Goal: Task Accomplishment & Management: Complete application form

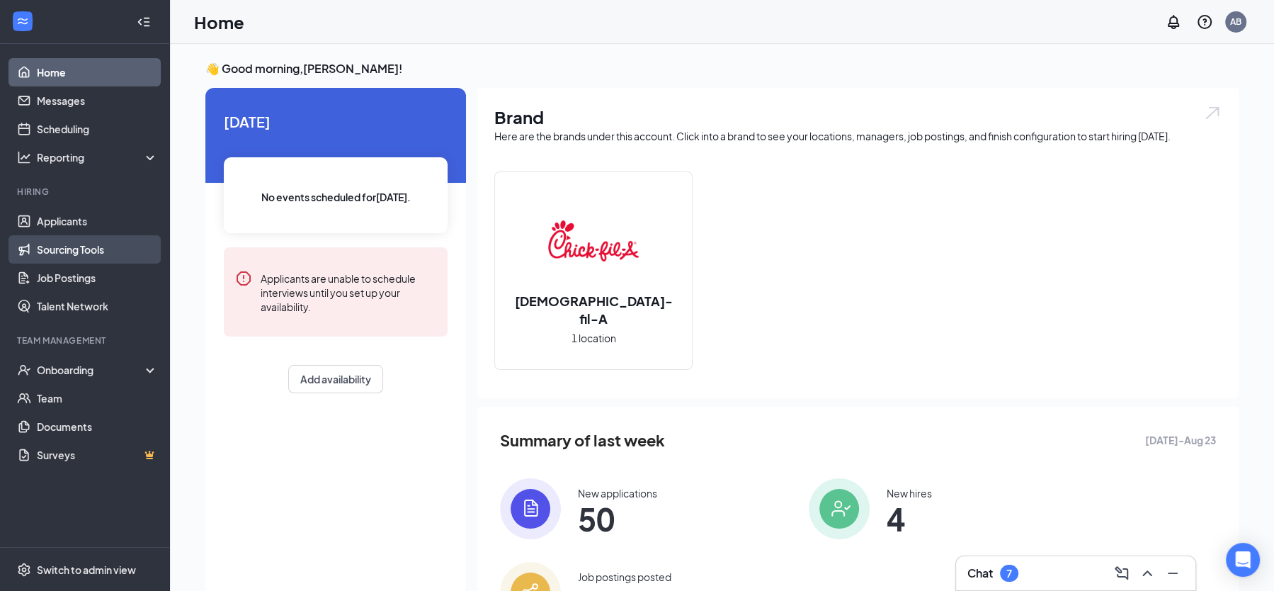
click at [81, 248] on link "Sourcing Tools" at bounding box center [97, 249] width 121 height 28
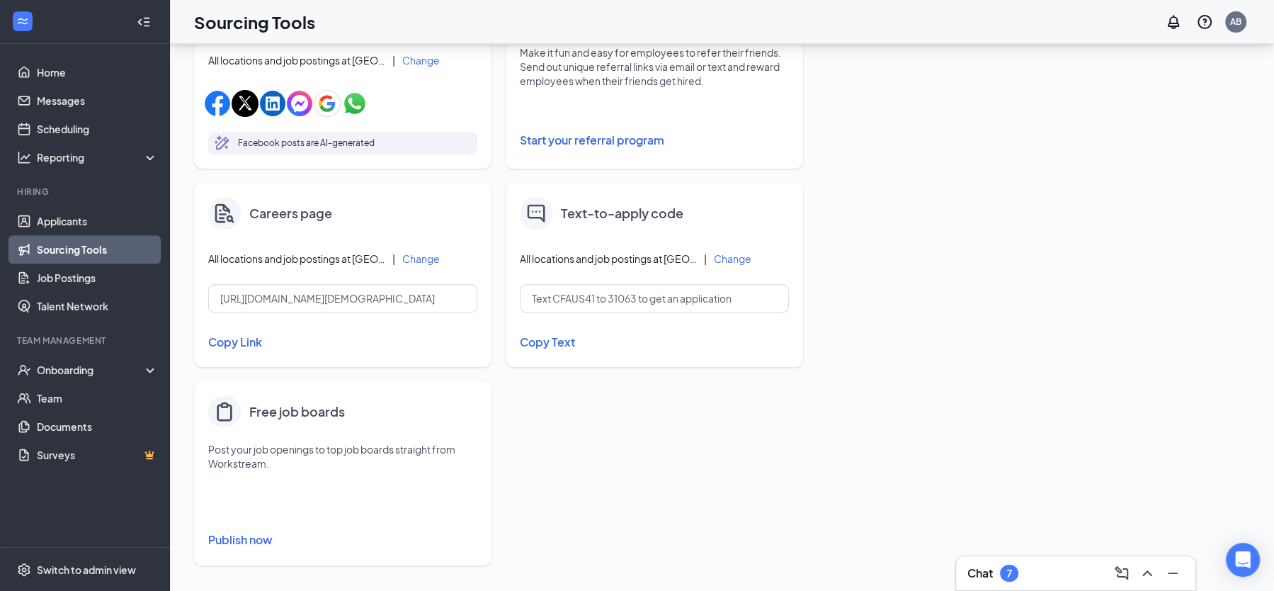
scroll to position [516, 0]
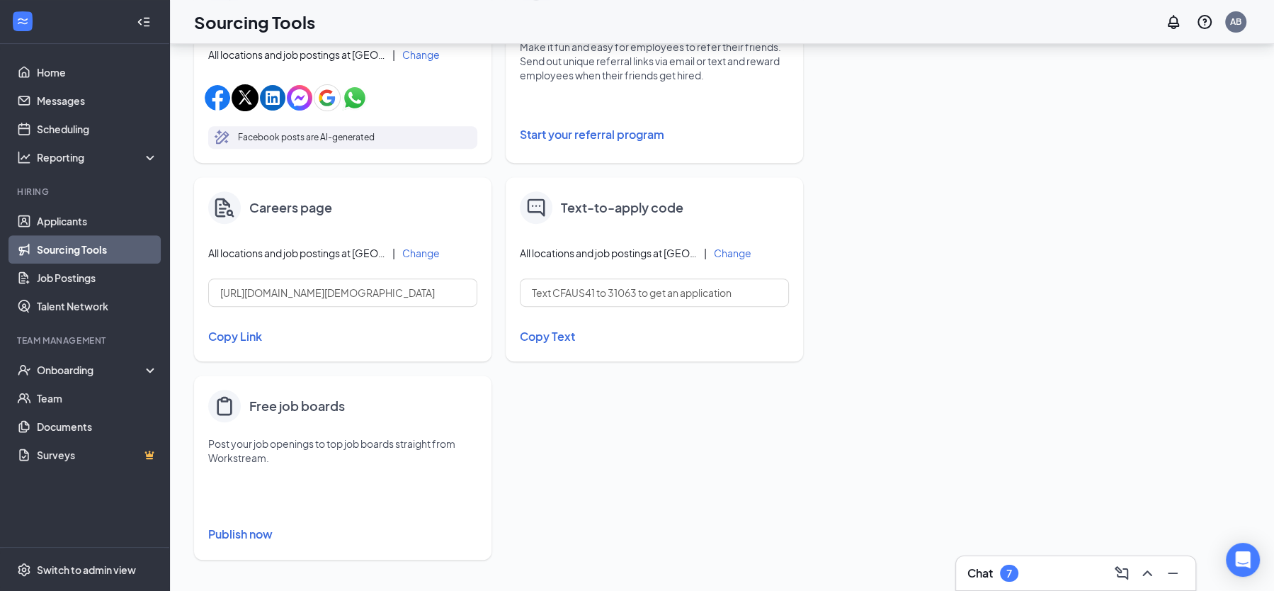
click at [259, 532] on button "Publish now" at bounding box center [342, 534] width 269 height 23
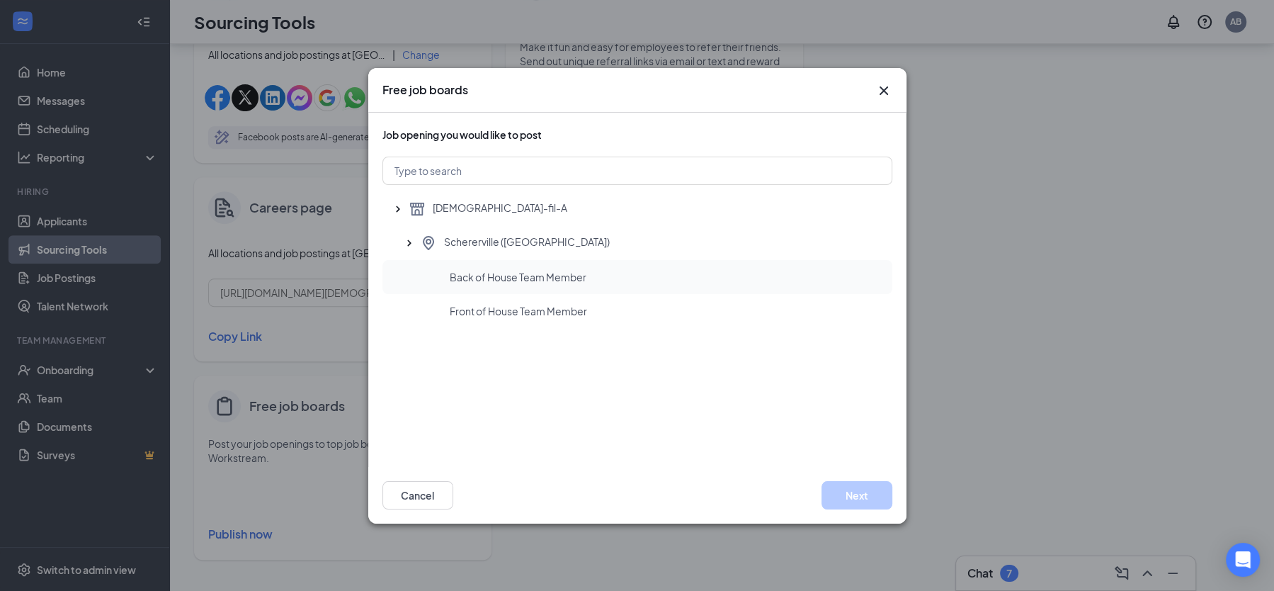
click at [576, 282] on span "Back of House Team Member" at bounding box center [518, 277] width 137 height 14
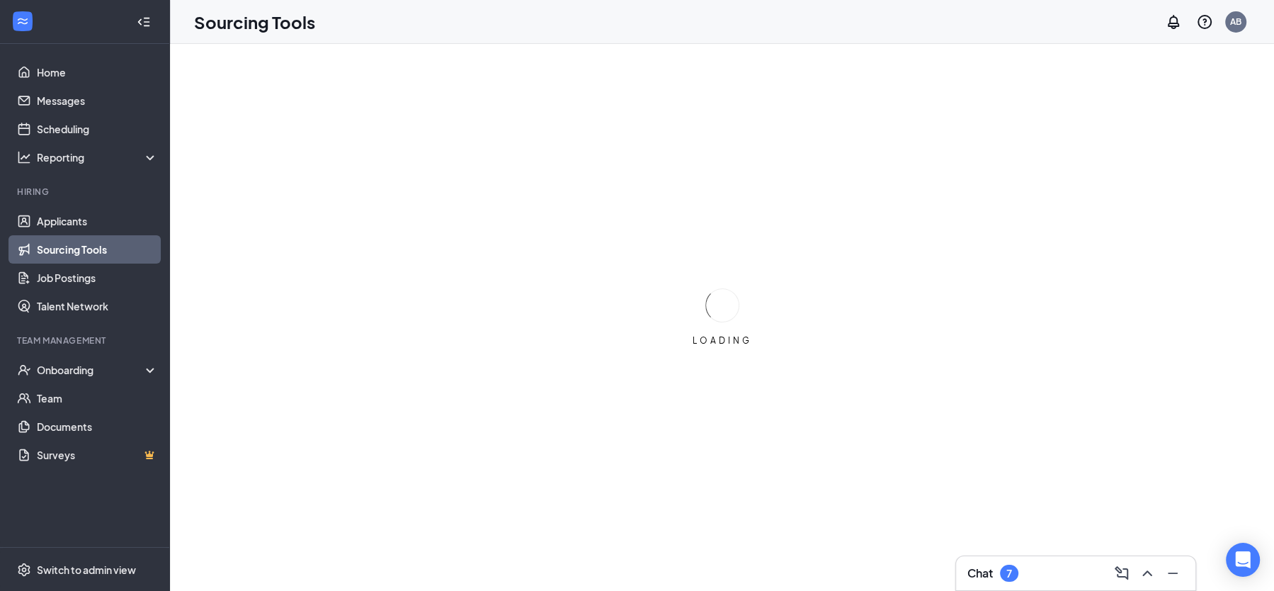
scroll to position [0, 0]
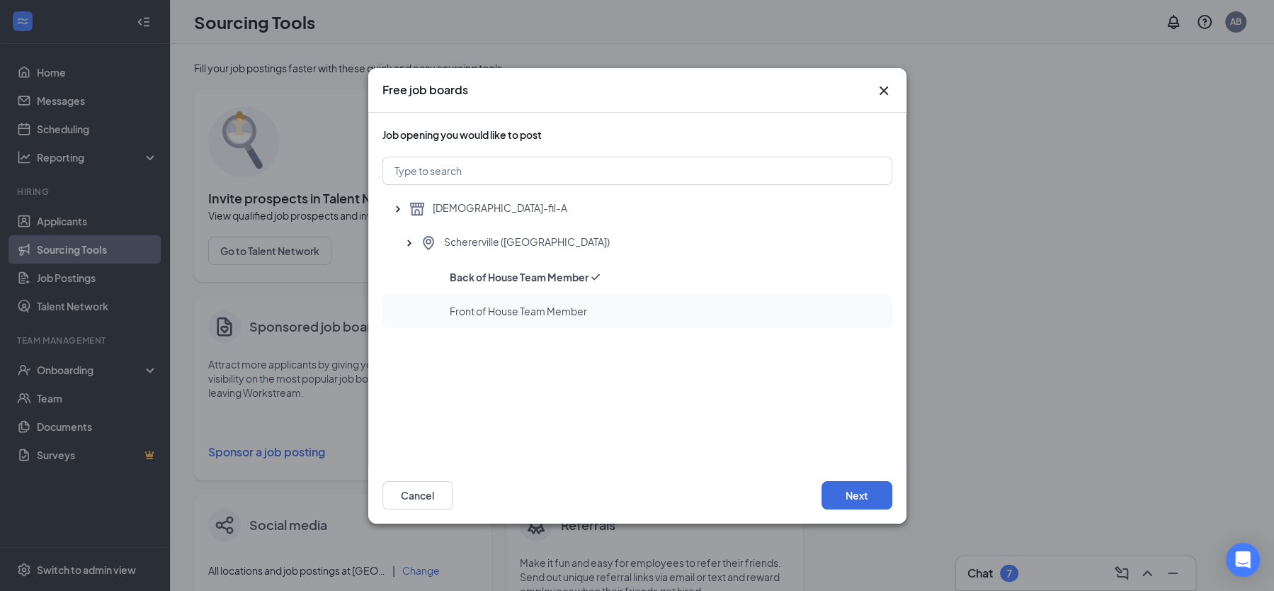
click at [601, 314] on div "Front of House Team Member" at bounding box center [665, 311] width 431 height 14
click at [849, 494] on button "Next" at bounding box center [857, 495] width 71 height 28
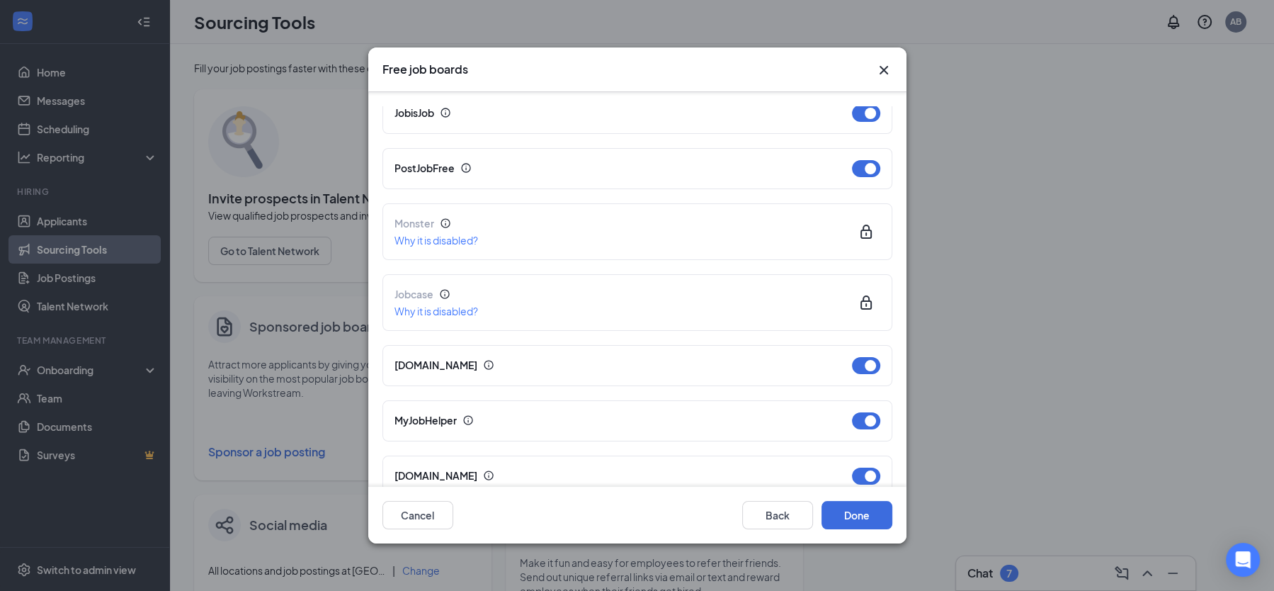
scroll to position [351, 0]
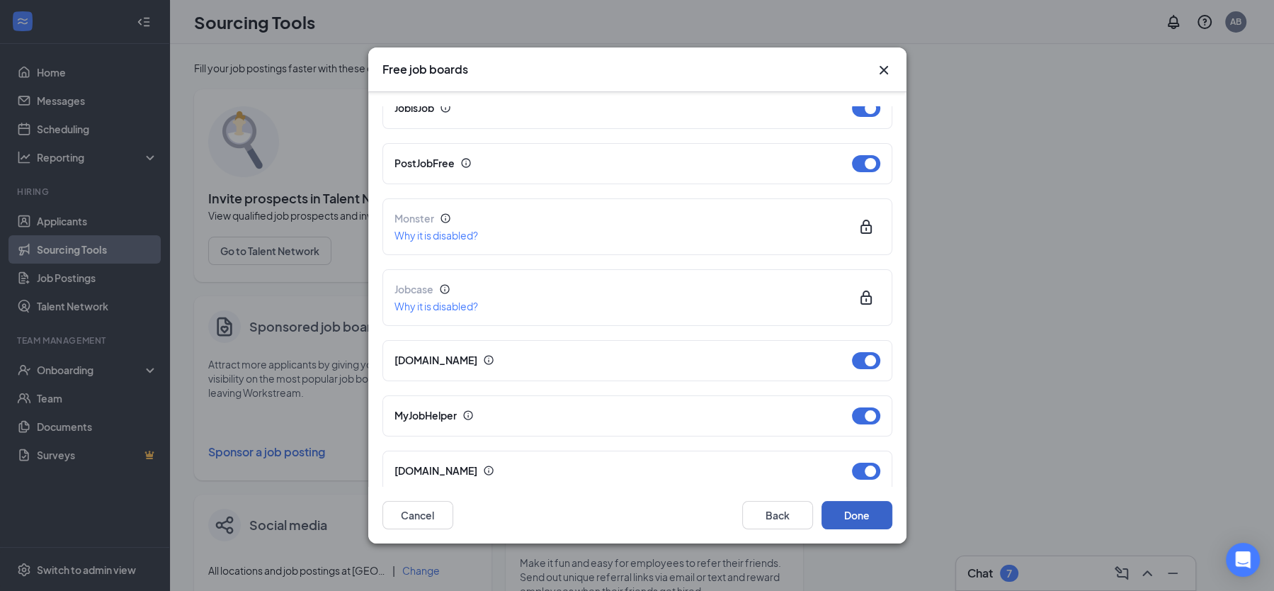
click at [848, 504] on button "Done" at bounding box center [857, 515] width 71 height 28
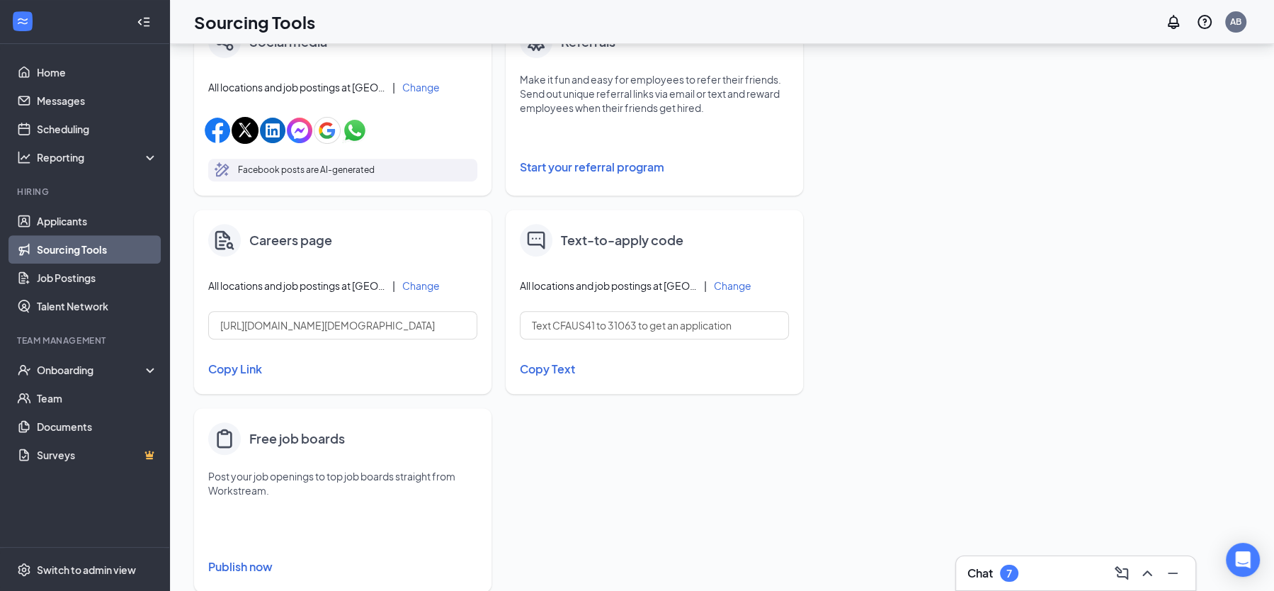
scroll to position [516, 0]
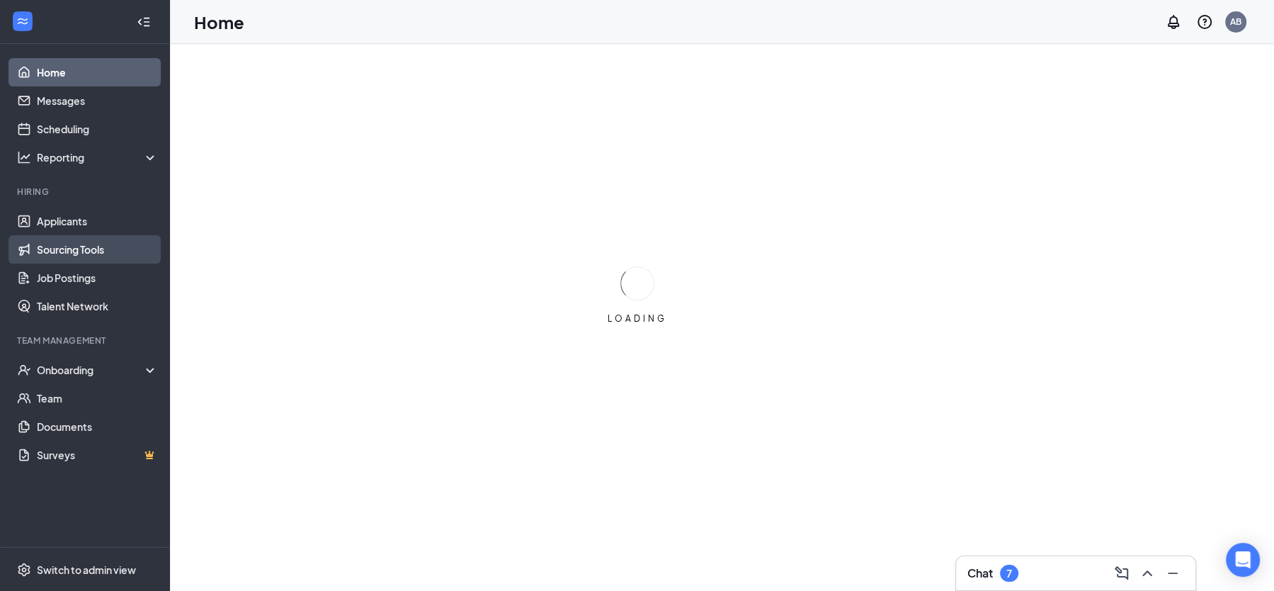
click at [111, 242] on link "Sourcing Tools" at bounding box center [97, 249] width 121 height 28
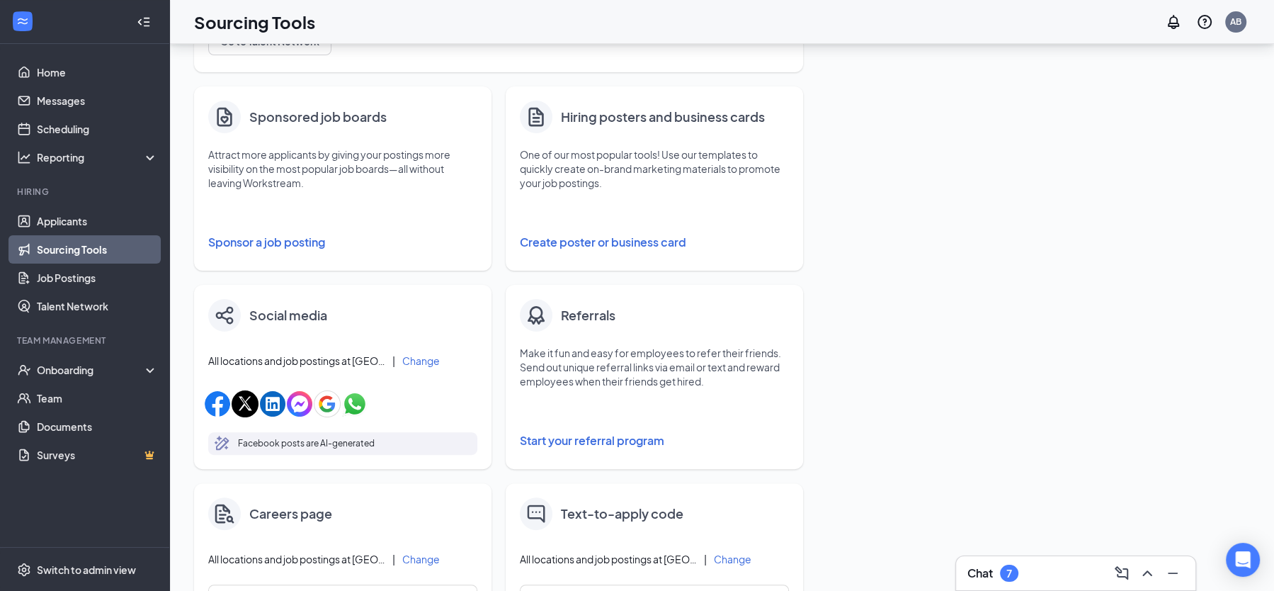
scroll to position [223, 0]
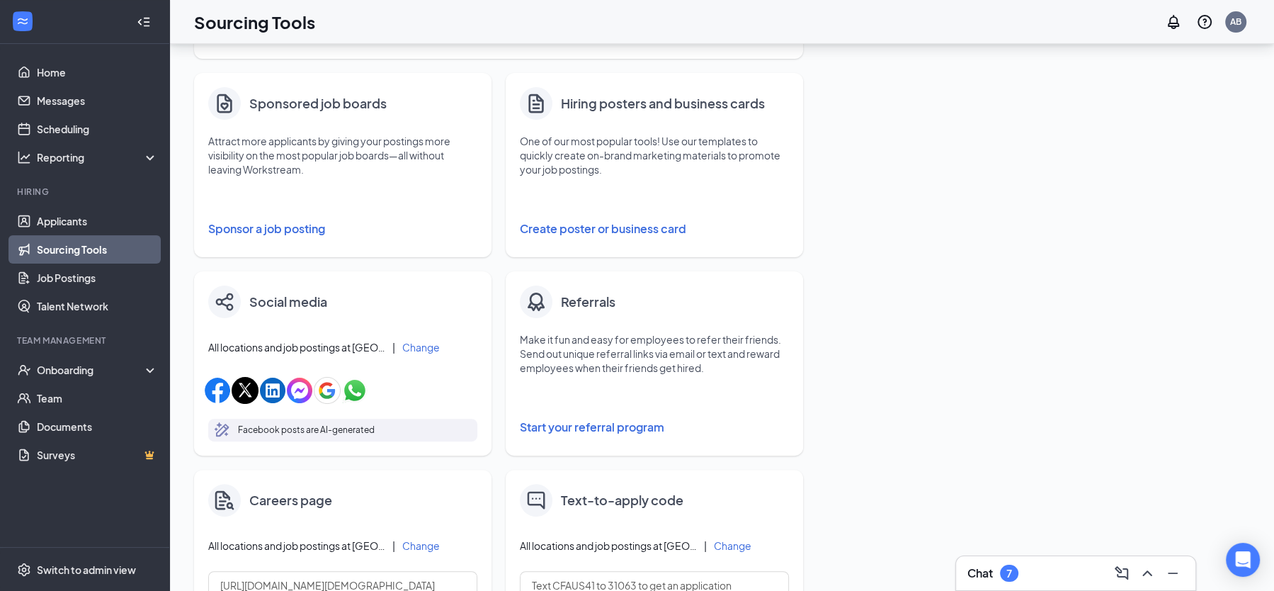
click at [300, 232] on button "Sponsor a job posting" at bounding box center [342, 229] width 269 height 28
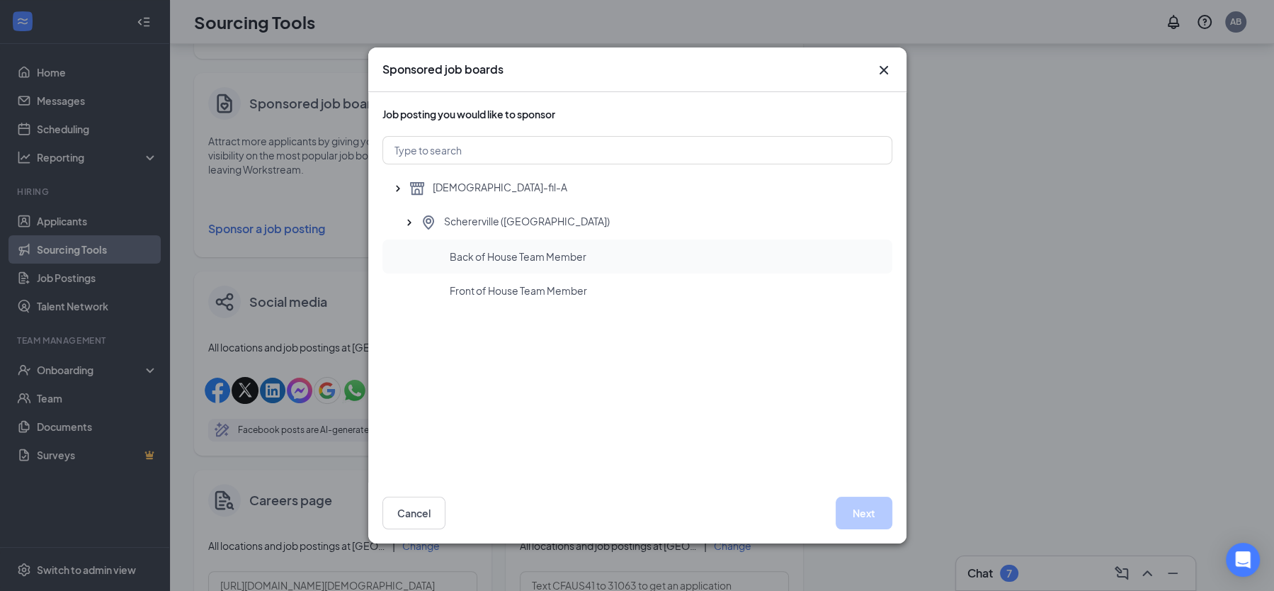
click at [726, 269] on div "Back of House Team Member" at bounding box center [637, 256] width 510 height 34
click at [721, 285] on div "Front of House Team Member" at bounding box center [665, 290] width 431 height 14
click at [628, 248] on div "Back of House Team Member" at bounding box center [637, 256] width 510 height 34
click at [858, 509] on button "Next" at bounding box center [864, 512] width 57 height 33
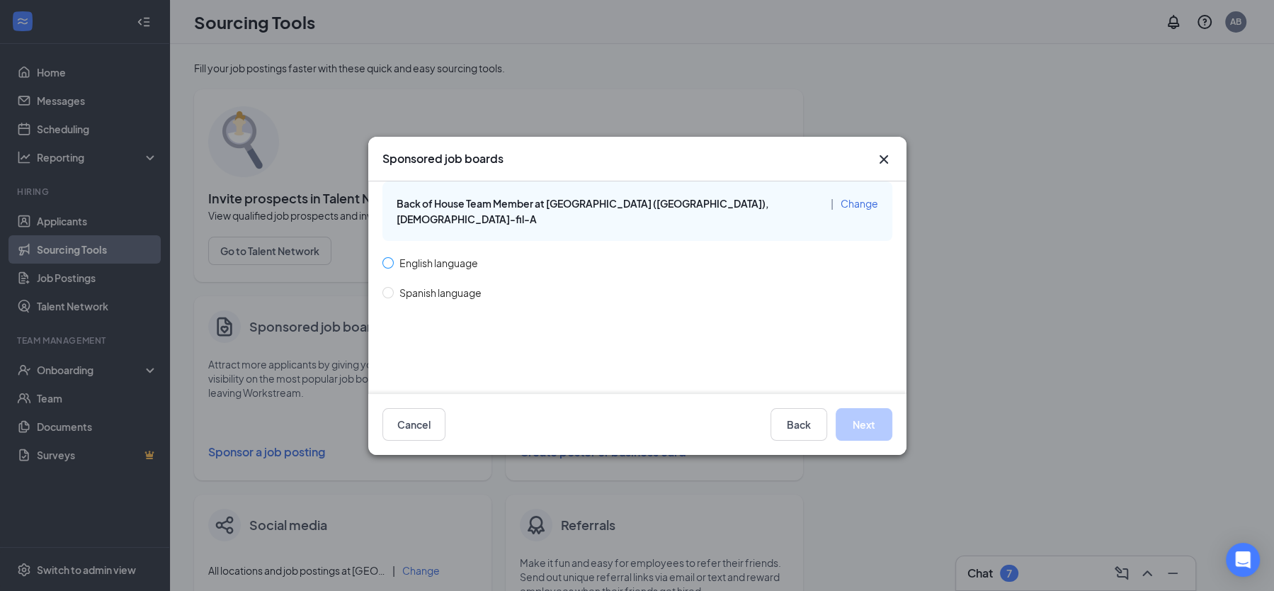
click at [392, 257] on span at bounding box center [387, 262] width 11 height 11
click at [392, 257] on input "English language" at bounding box center [387, 262] width 10 height 10
click at [396, 285] on span "Spanish language" at bounding box center [440, 293] width 93 height 16
click at [392, 287] on input "Spanish language" at bounding box center [387, 292] width 10 height 10
radio input "false"
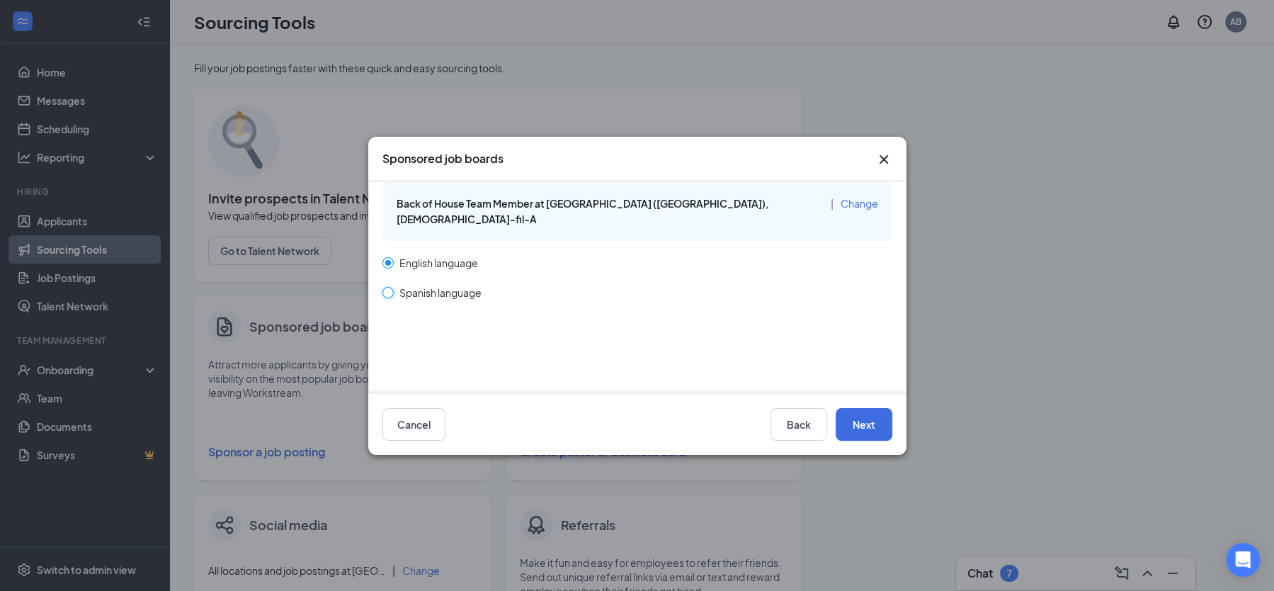
radio input "true"
click at [392, 257] on span at bounding box center [387, 262] width 11 height 11
click at [392, 257] on input "English language" at bounding box center [387, 262] width 10 height 10
radio input "true"
radio input "false"
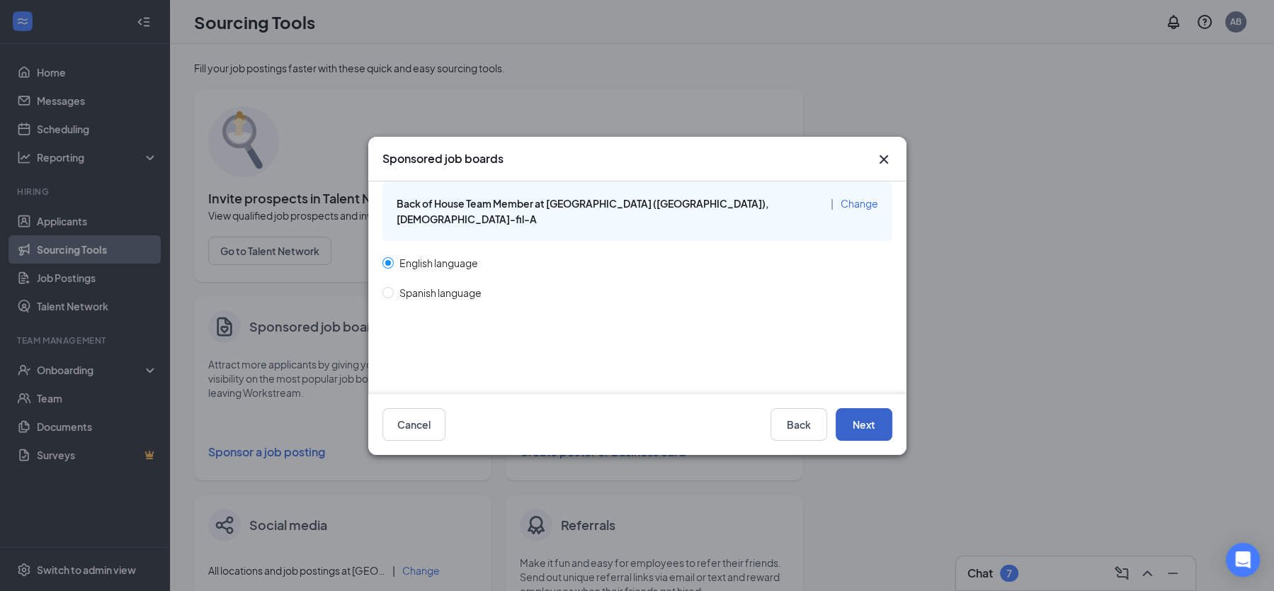
click at [868, 431] on button "Next" at bounding box center [864, 424] width 57 height 33
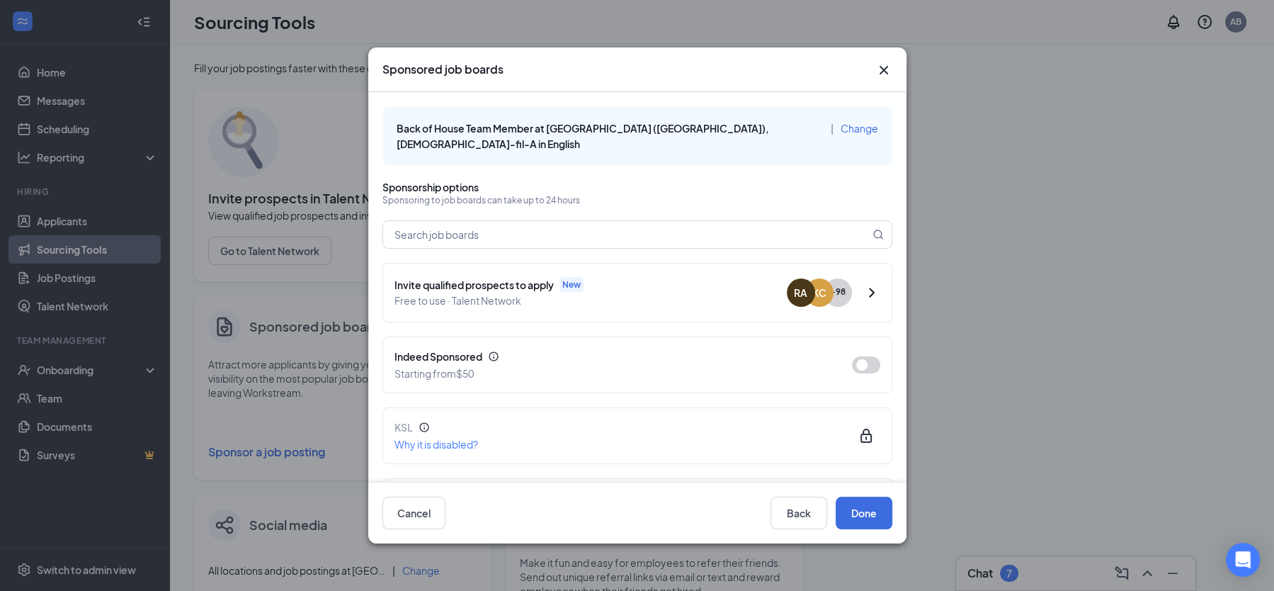
click at [881, 68] on icon "Cross" at bounding box center [883, 70] width 8 height 8
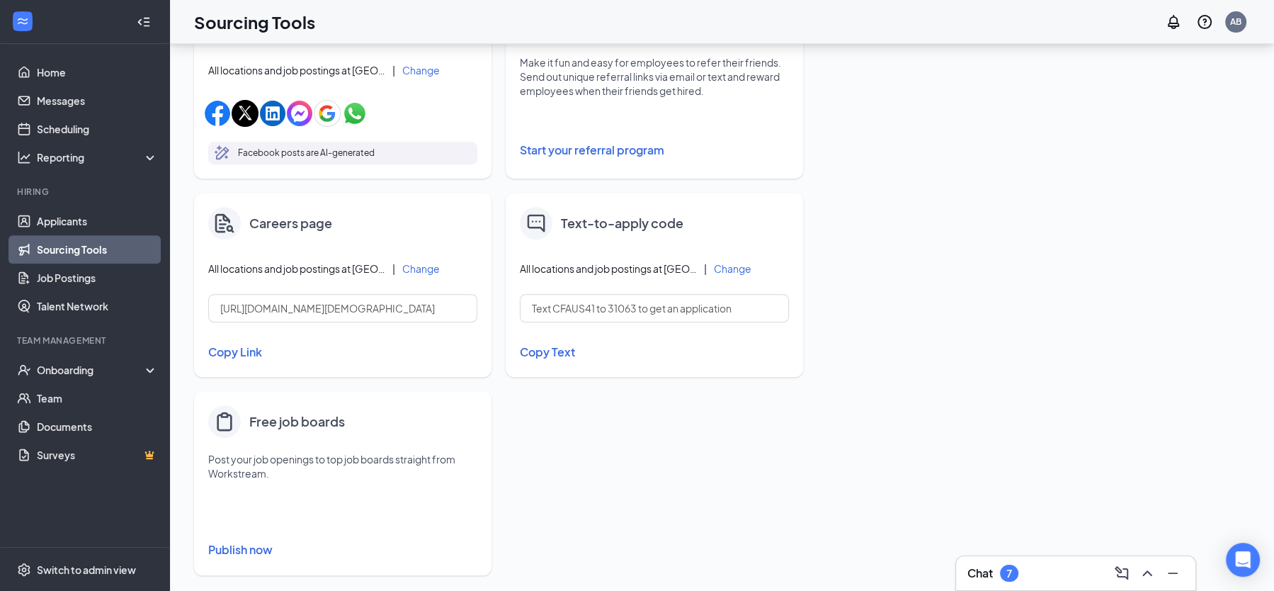
scroll to position [516, 0]
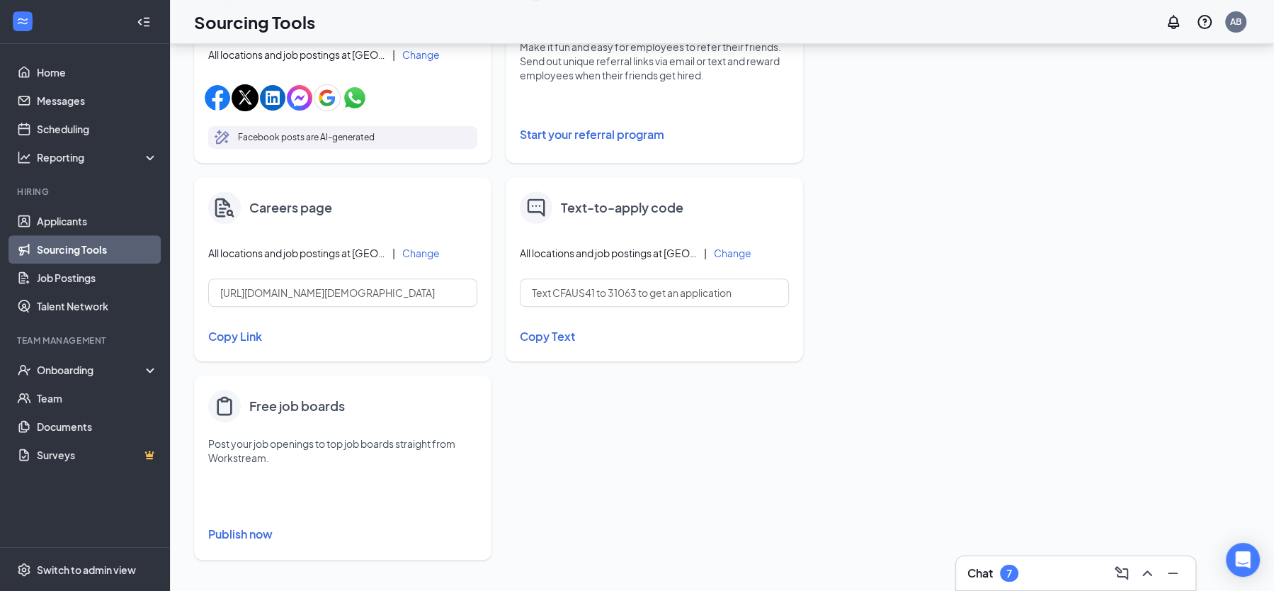
click at [237, 543] on button "Publish now" at bounding box center [342, 534] width 269 height 23
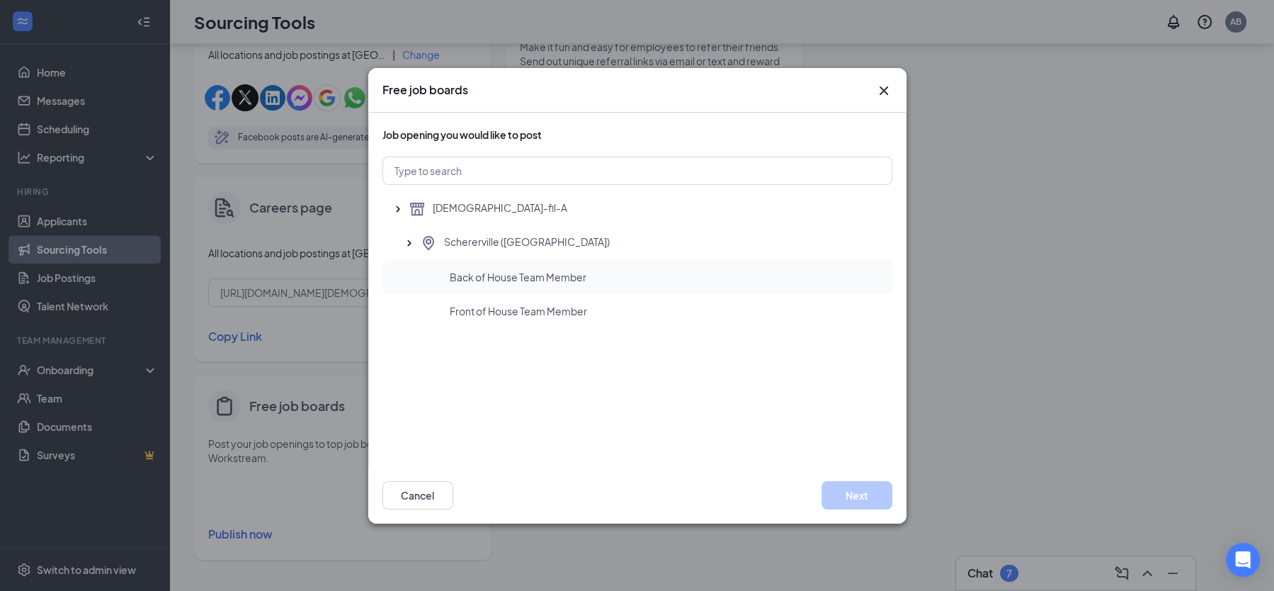
click at [561, 280] on span "Back of House Team Member" at bounding box center [518, 277] width 137 height 14
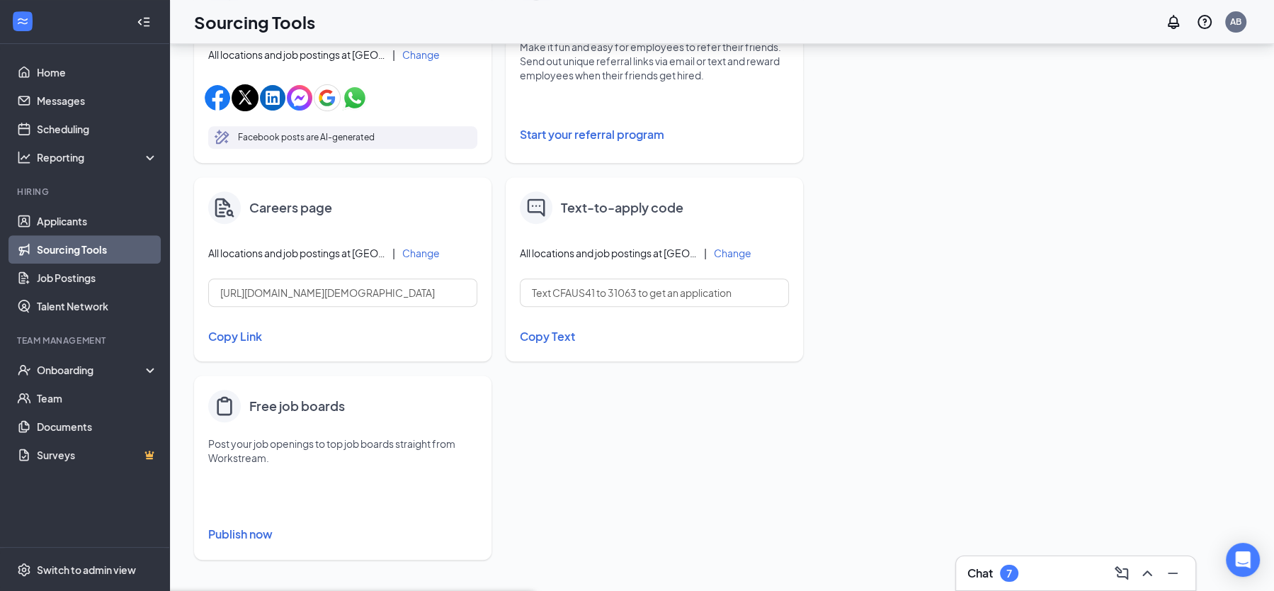
scroll to position [0, 0]
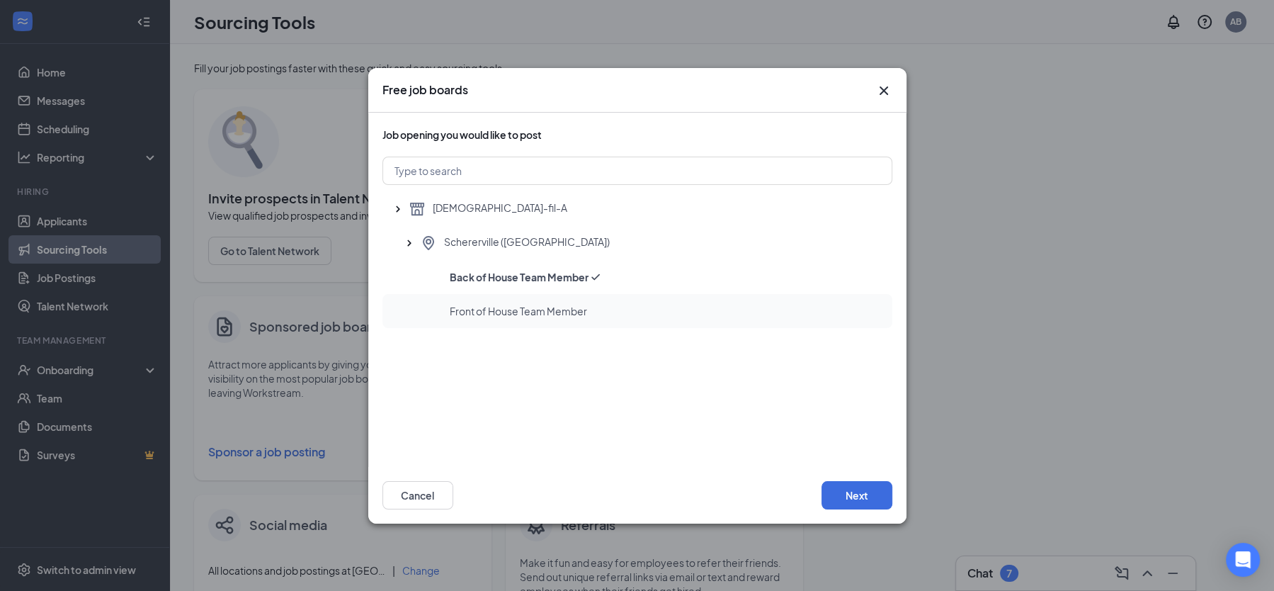
click at [560, 304] on span "Front of House Team Member" at bounding box center [518, 311] width 137 height 14
click at [839, 490] on button "Next" at bounding box center [857, 495] width 71 height 28
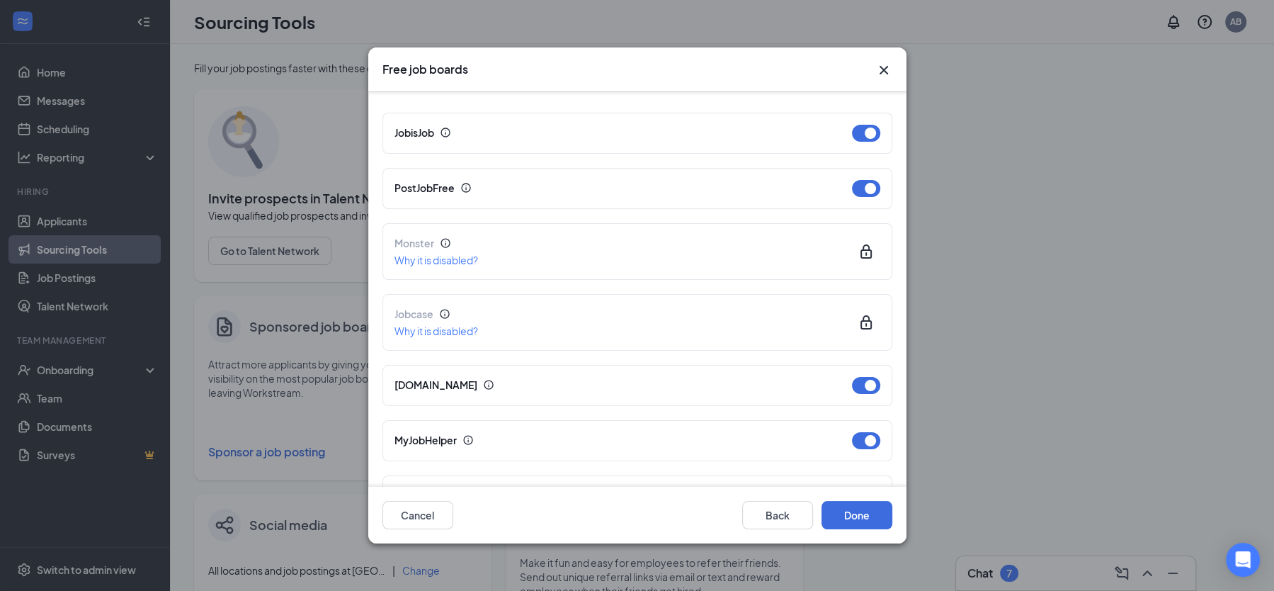
scroll to position [351, 0]
